Goal: Check status: Check status

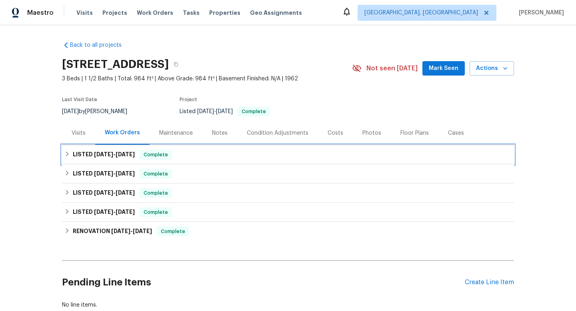
click at [97, 156] on span "8/21/25" at bounding box center [103, 155] width 19 height 6
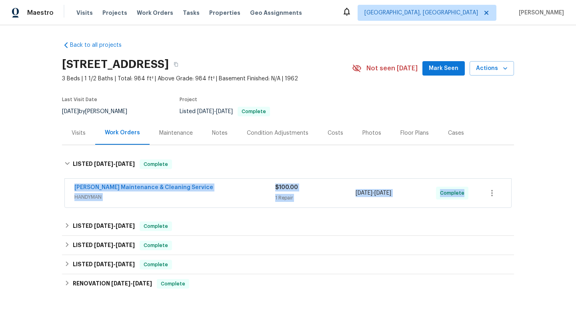
drag, startPoint x: 70, startPoint y: 185, endPoint x: 498, endPoint y: 189, distance: 428.2
click at [499, 189] on div "Baker's Maintenance & Cleaning Service HANDYMAN $100.00 1 Repair 8/26/2025 - 8/…" at bounding box center [288, 193] width 447 height 29
copy div "Baker's Maintenance & Cleaning Service HANDYMAN $100.00 1 Repair 8/26/2025 - 8/…"
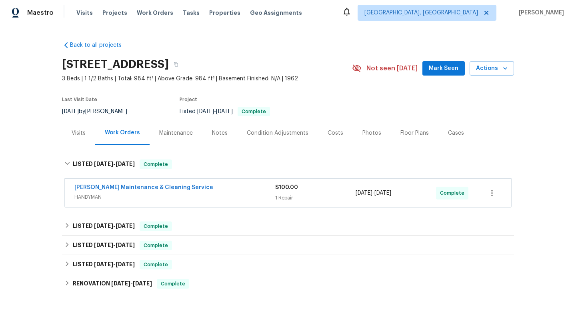
click at [70, 132] on div "Visits" at bounding box center [78, 133] width 33 height 24
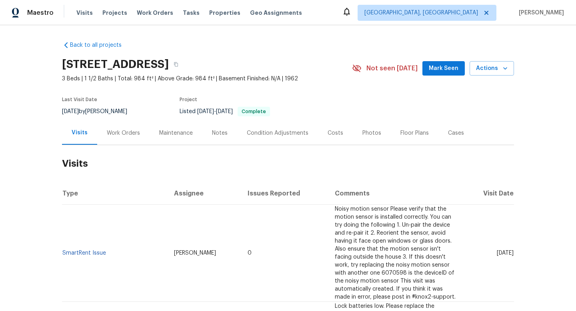
click at [123, 133] on div "Work Orders" at bounding box center [123, 133] width 33 height 8
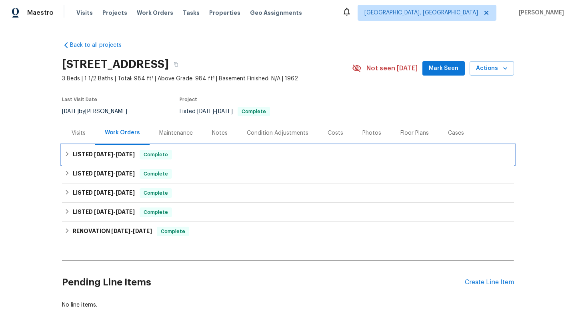
click at [117, 151] on h6 "LISTED 8/21/25 - 8/29/25" at bounding box center [104, 155] width 62 height 10
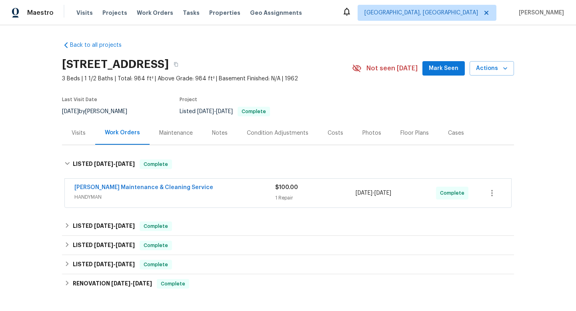
click at [245, 195] on span "HANDYMAN" at bounding box center [174, 197] width 201 height 8
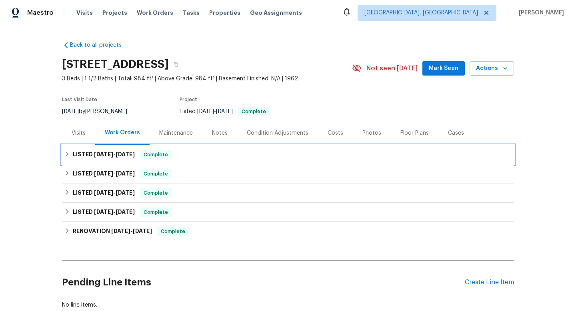
click at [194, 155] on div "LISTED [DATE] - [DATE] Complete" at bounding box center [287, 155] width 447 height 10
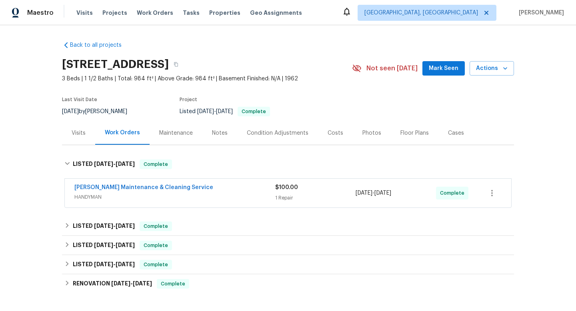
click at [197, 198] on span "HANDYMAN" at bounding box center [174, 197] width 201 height 8
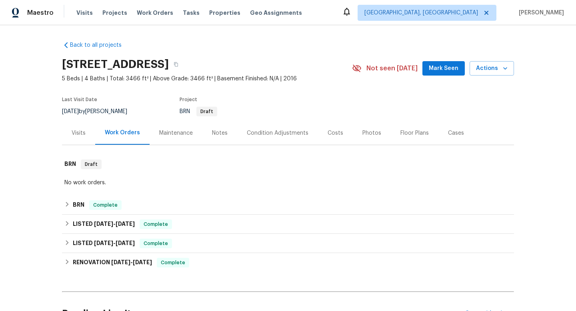
scroll to position [37, 0]
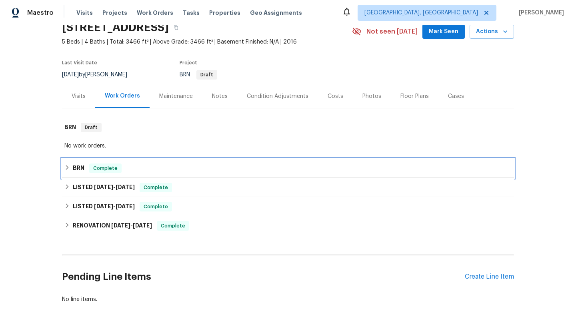
click at [155, 176] on div "BRN Complete" at bounding box center [288, 168] width 452 height 19
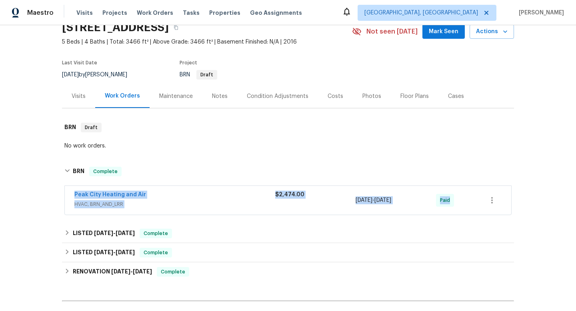
drag, startPoint x: 70, startPoint y: 193, endPoint x: 551, endPoint y: 201, distance: 481.1
click at [551, 201] on div "Back to all projects 7434 Randshire Way, Raleigh, NC 27616 5 Beds | 4 Baths | T…" at bounding box center [288, 168] width 576 height 286
copy div "Peak City Heating and Air HVAC, BRN_AND_LRR $2,474.00 8/26/2025 - 8/28/2025 Pai…"
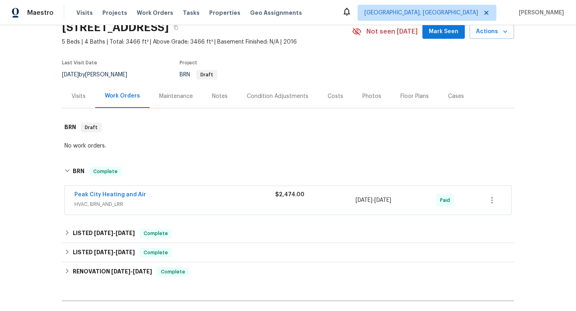
click at [78, 102] on div "Visits" at bounding box center [78, 96] width 33 height 24
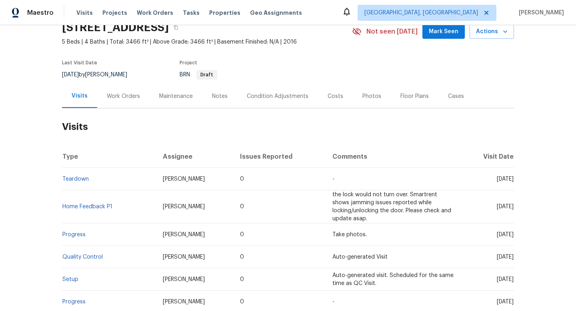
click at [103, 74] on div "9/9/2025 by Shawn Wise" at bounding box center [99, 75] width 75 height 10
copy div "9/9/2025 by Shawn Wise"
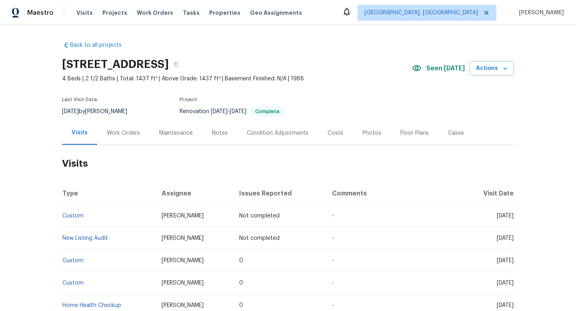
click at [107, 134] on div "Work Orders" at bounding box center [123, 133] width 33 height 8
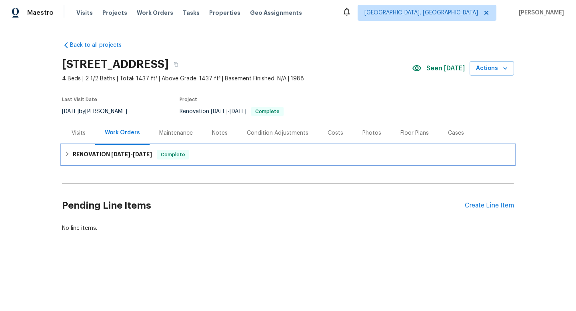
click at [139, 154] on span "9/6/25" at bounding box center [142, 155] width 19 height 6
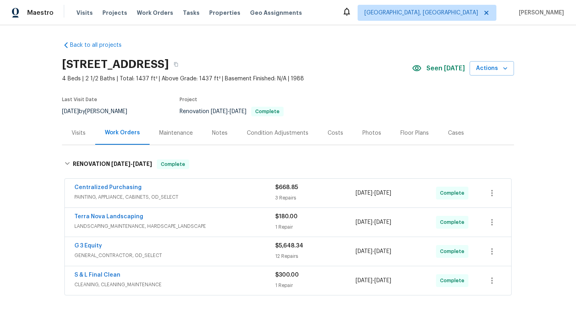
click at [76, 136] on div "Visits" at bounding box center [79, 133] width 14 height 8
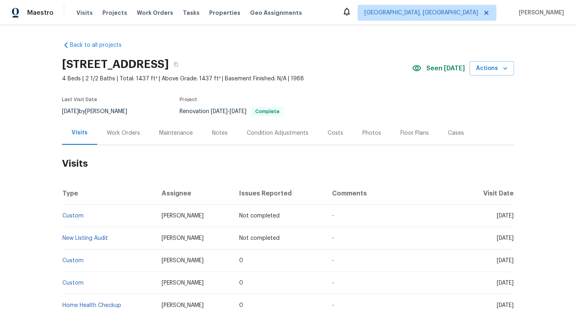
click at [134, 131] on div "Work Orders" at bounding box center [123, 133] width 33 height 8
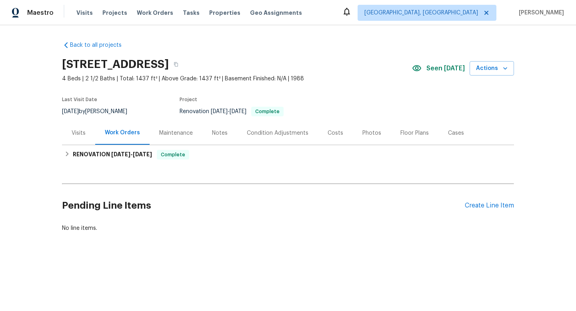
click at [134, 144] on div "Work Orders" at bounding box center [122, 133] width 54 height 24
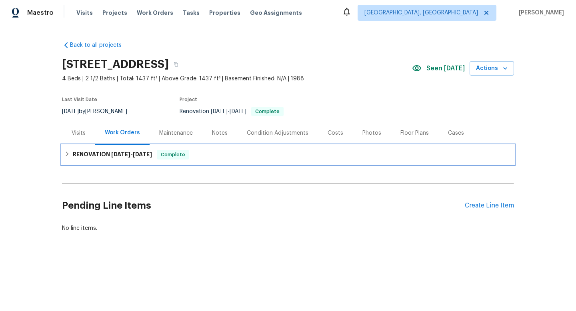
click at [130, 156] on span "9/2/25 - 9/6/25" at bounding box center [131, 155] width 41 height 6
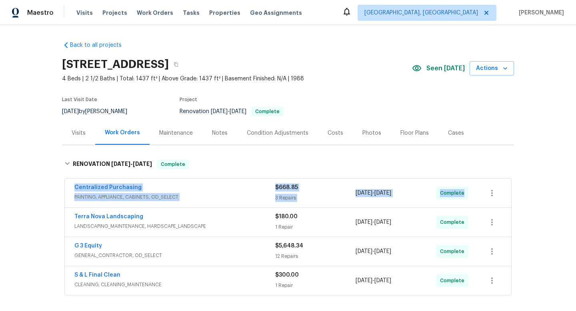
drag, startPoint x: 71, startPoint y: 187, endPoint x: 471, endPoint y: 193, distance: 399.9
click at [471, 193] on div "Centralized Purchasing PAINTING, APPLIANCE, CABINETS, OD_SELECT $668.85 3 Repai…" at bounding box center [288, 193] width 447 height 29
copy div "Centralized Purchasing PAINTING, APPLIANCE, CABINETS, OD_SELECT $668.85 3 Repai…"
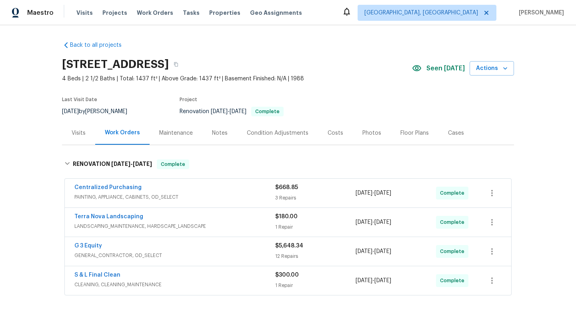
click at [82, 131] on div "Visits" at bounding box center [79, 133] width 14 height 8
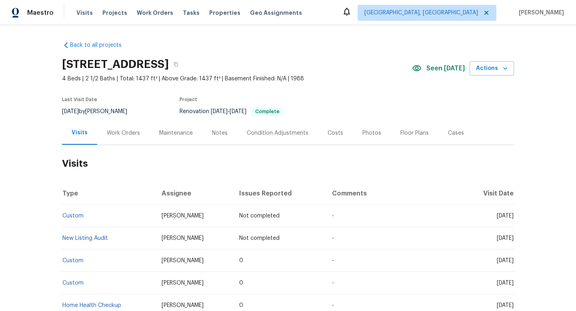
click at [99, 132] on div "Work Orders" at bounding box center [123, 133] width 52 height 24
